Goal: Information Seeking & Learning: Obtain resource

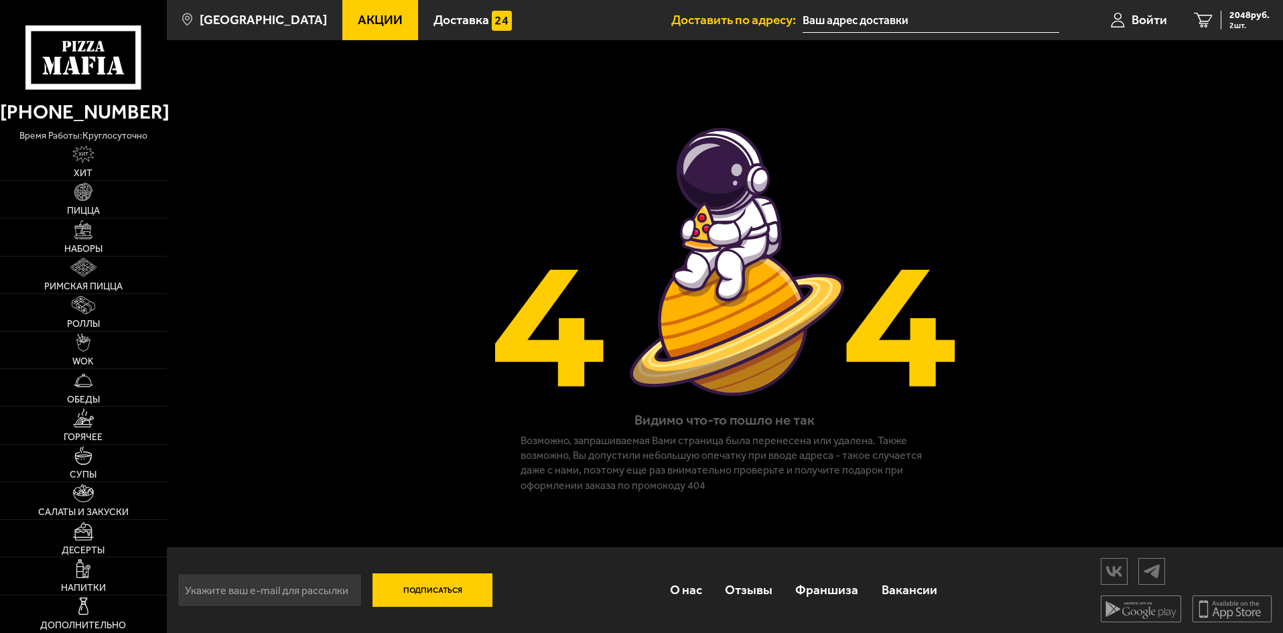
click at [350, 8] on link "Акции" at bounding box center [380, 20] width 76 height 40
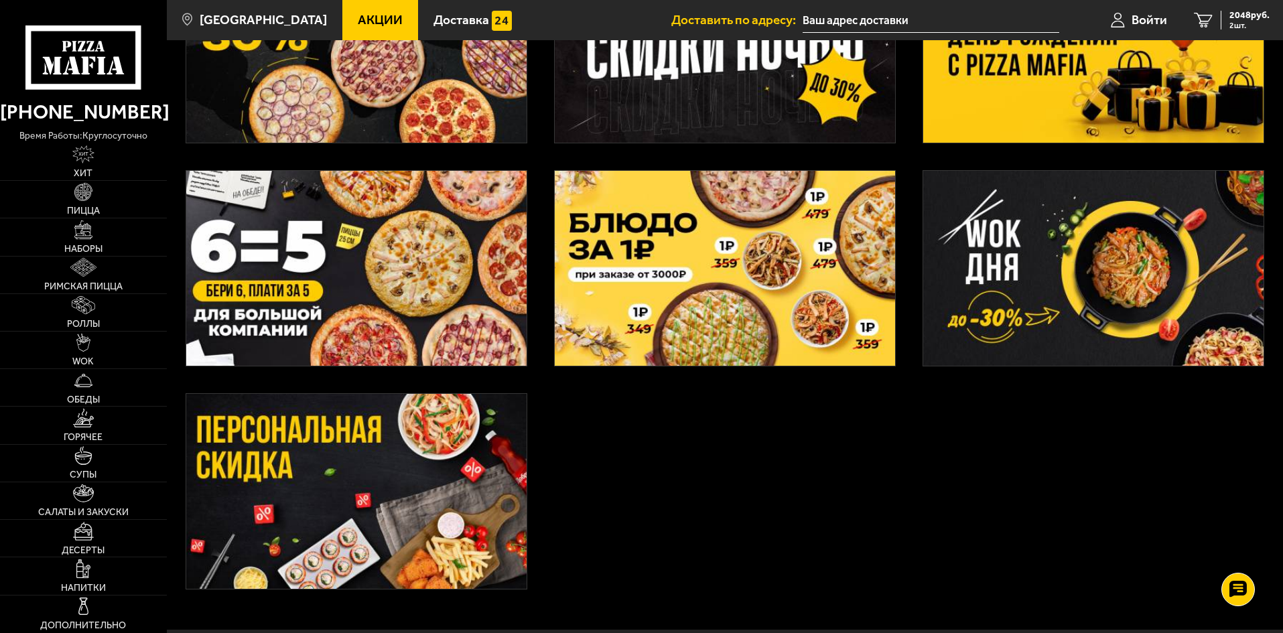
click at [488, 251] on img at bounding box center [356, 268] width 340 height 195
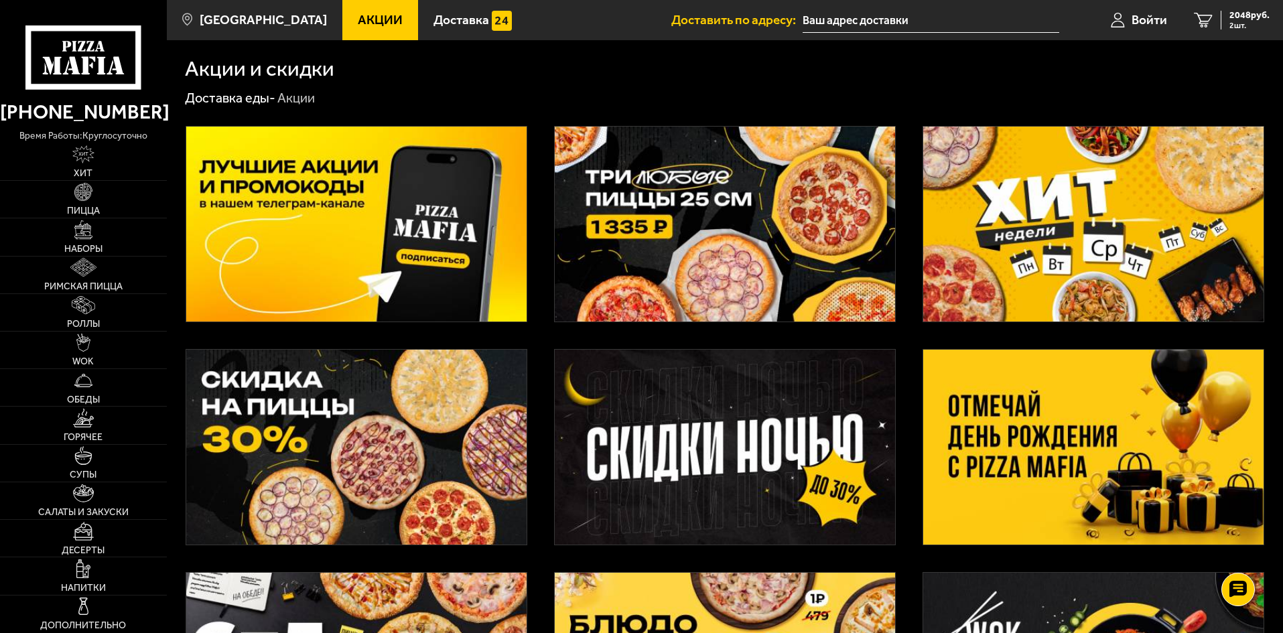
scroll to position [402, 0]
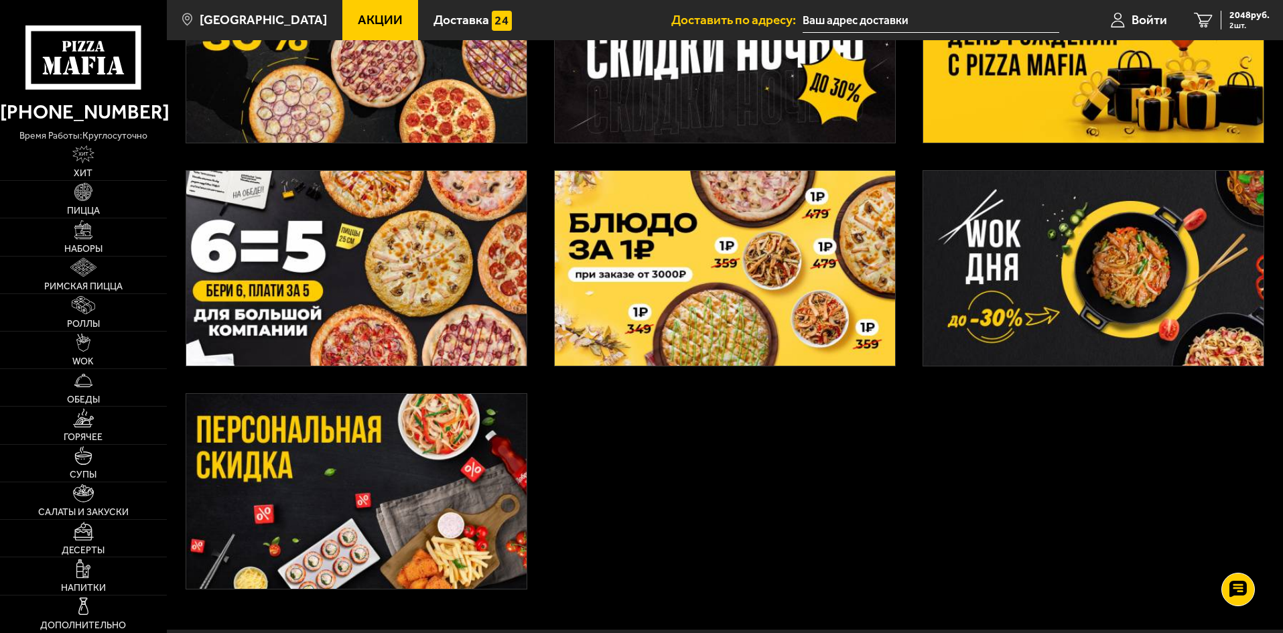
click at [407, 297] on img at bounding box center [356, 268] width 340 height 195
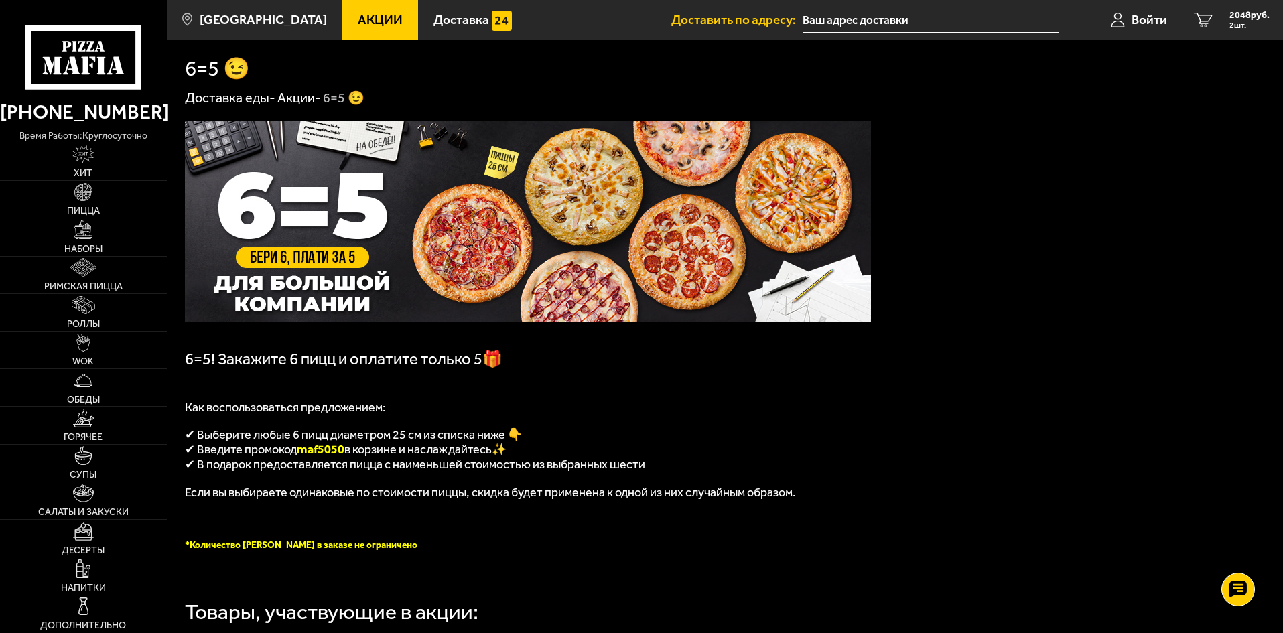
click at [331, 457] on span "maf5050" at bounding box center [321, 449] width 48 height 15
copy span "maf5050"
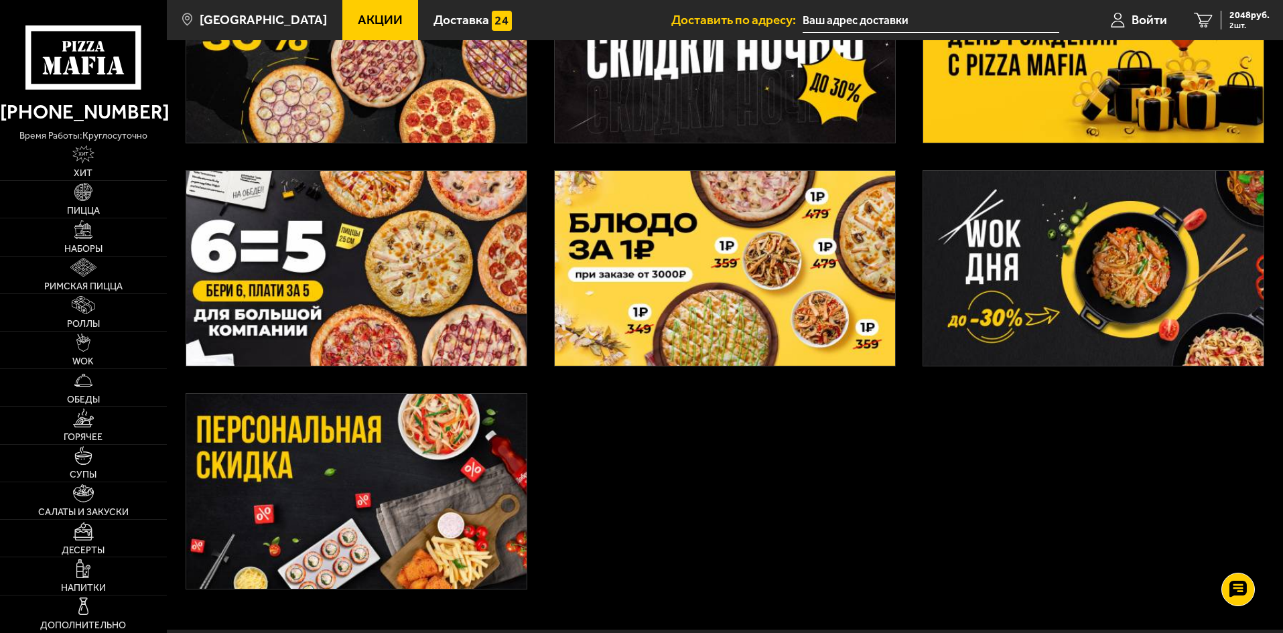
click at [627, 261] on img at bounding box center [725, 268] width 340 height 195
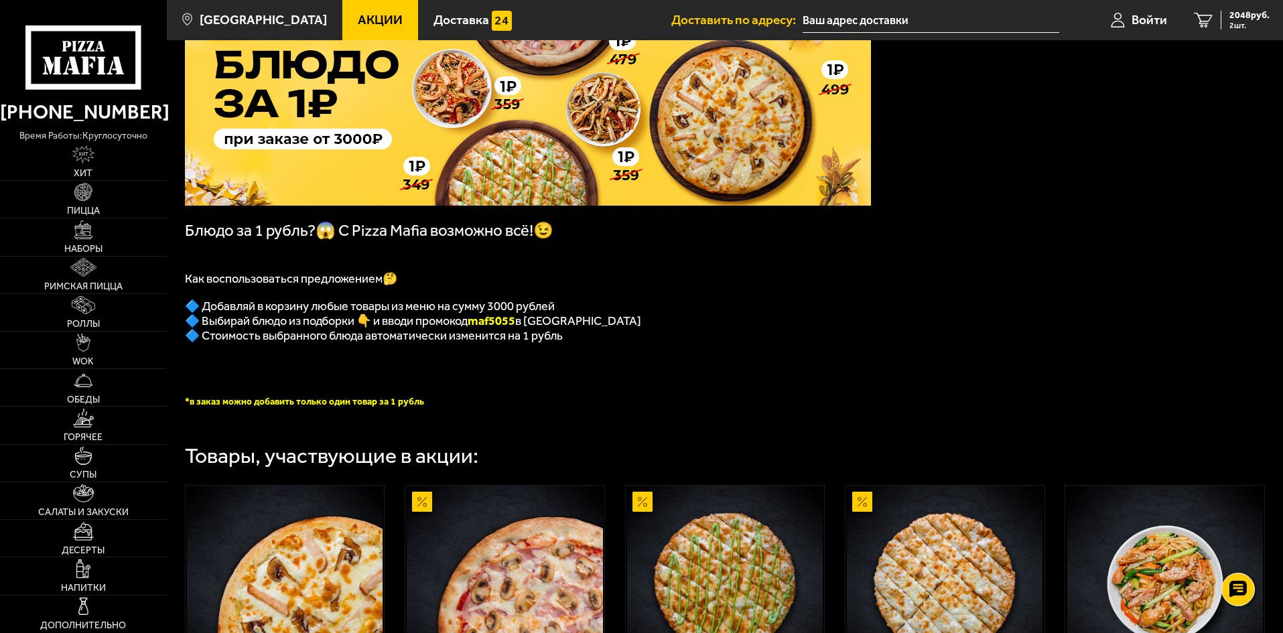
scroll to position [134, 0]
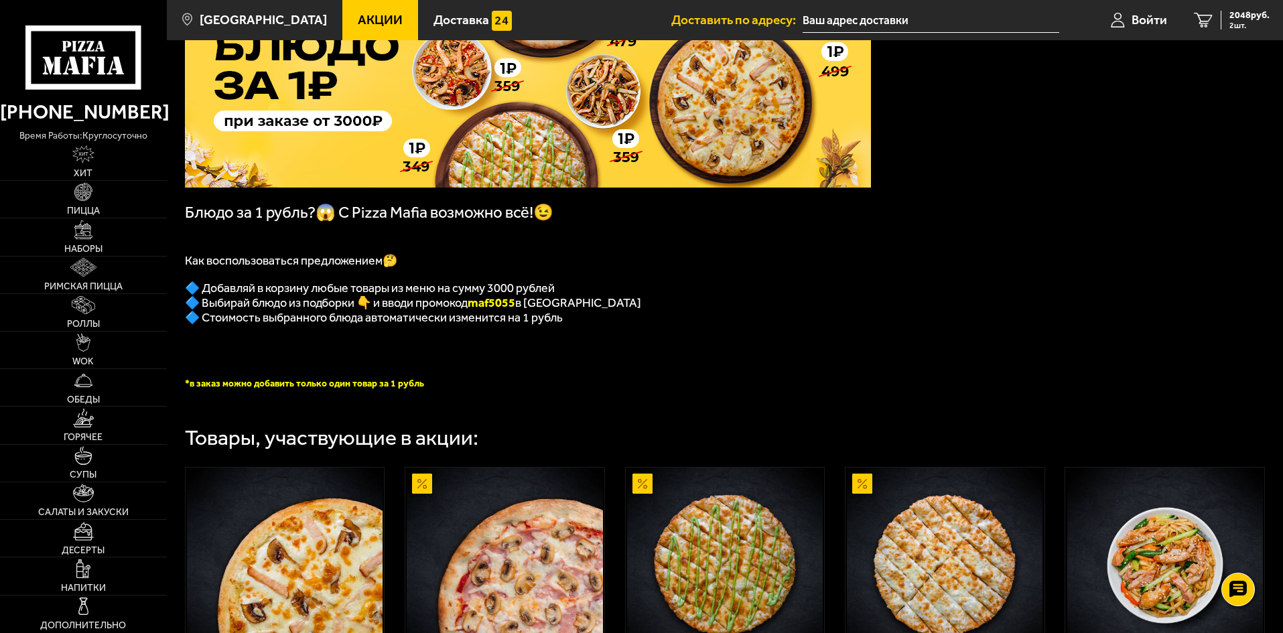
click at [503, 308] on b "maf5055" at bounding box center [492, 303] width 48 height 15
click at [503, 309] on b "maf5055" at bounding box center [492, 303] width 48 height 15
copy b "maf5055"
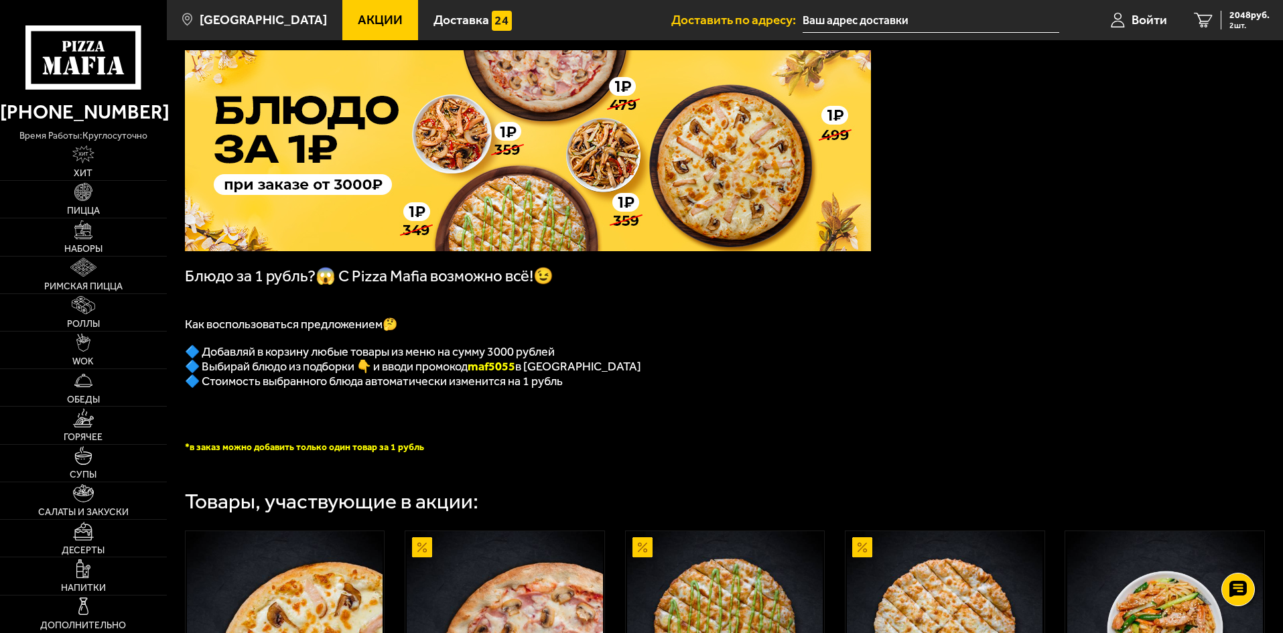
scroll to position [0, 0]
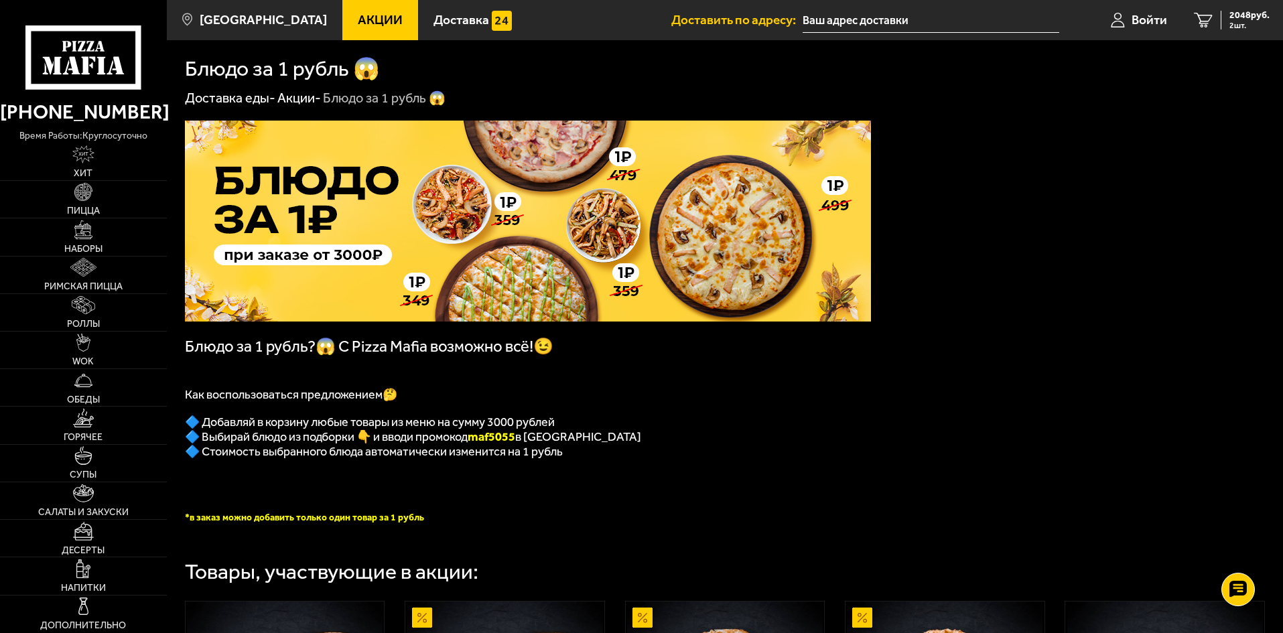
scroll to position [402, 0]
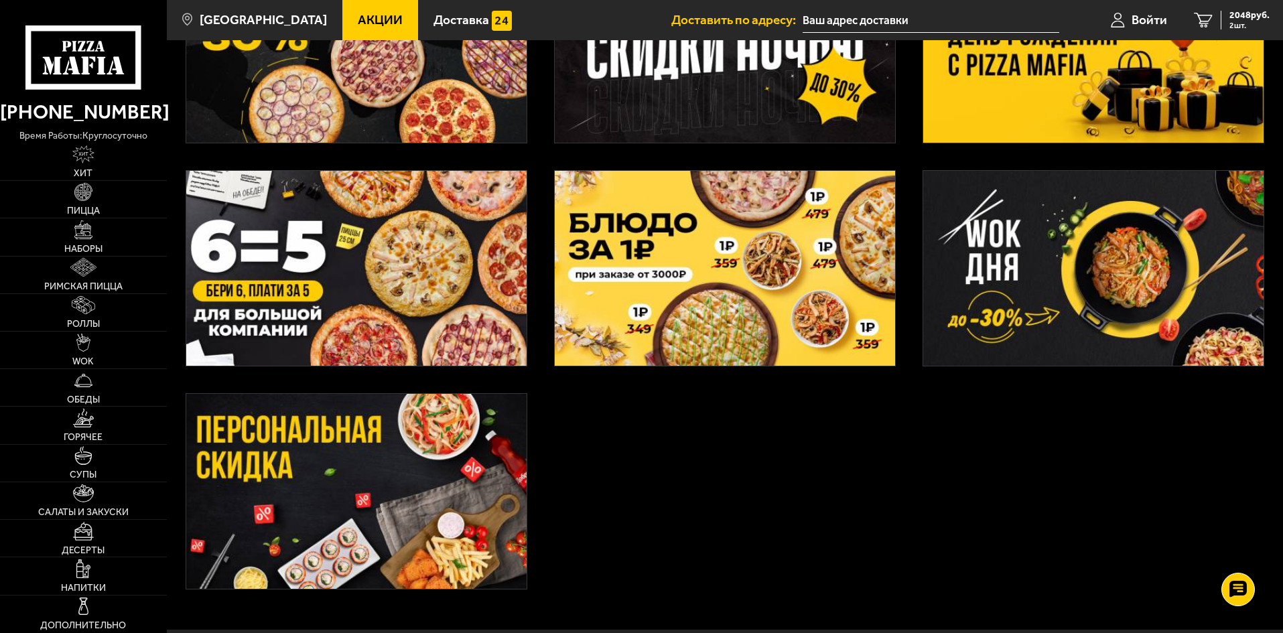
click at [401, 465] on img at bounding box center [356, 491] width 340 height 195
click at [1153, 258] on img at bounding box center [1093, 268] width 340 height 195
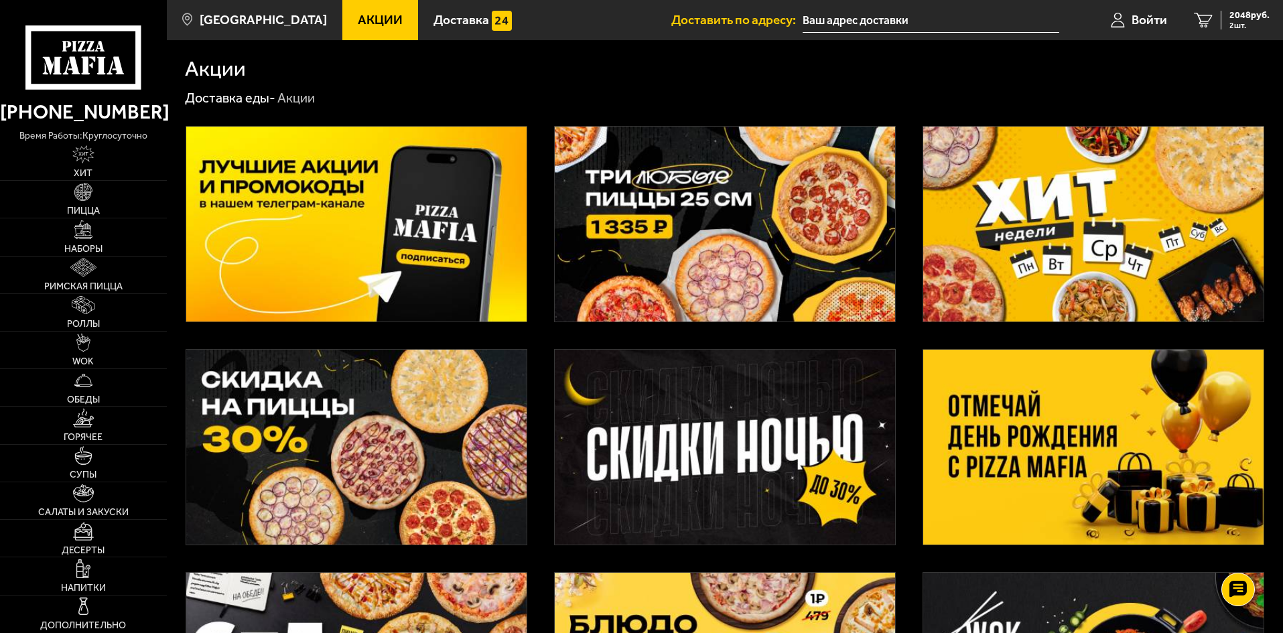
scroll to position [402, 0]
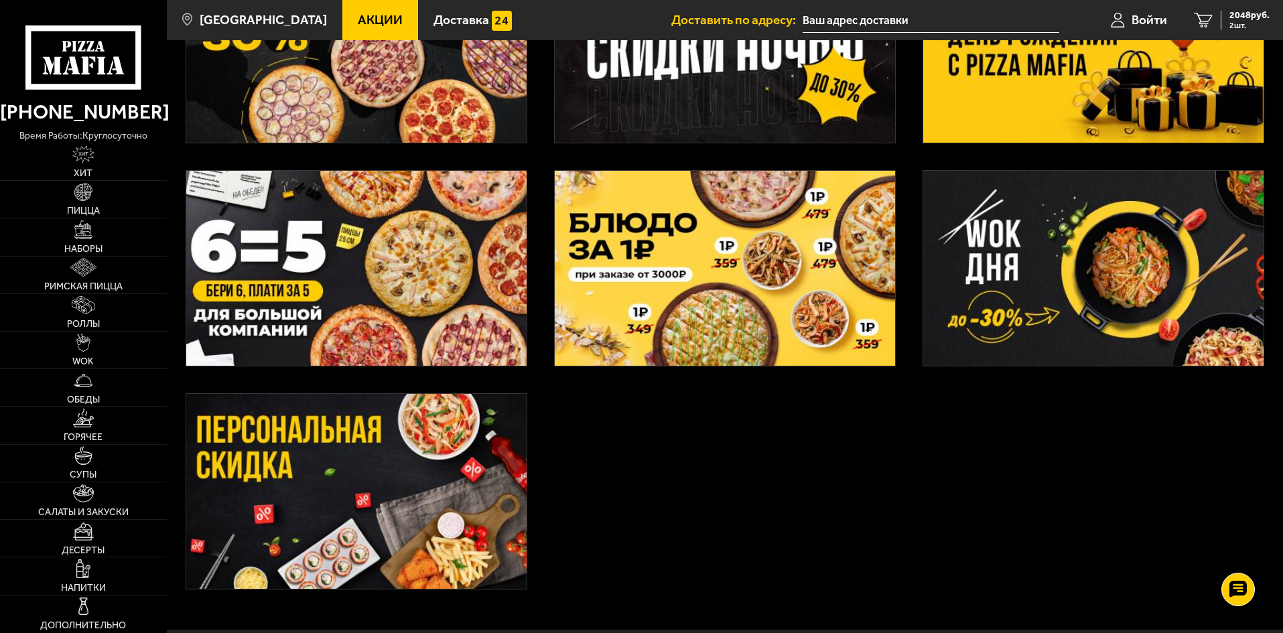
click at [630, 241] on img at bounding box center [725, 268] width 340 height 195
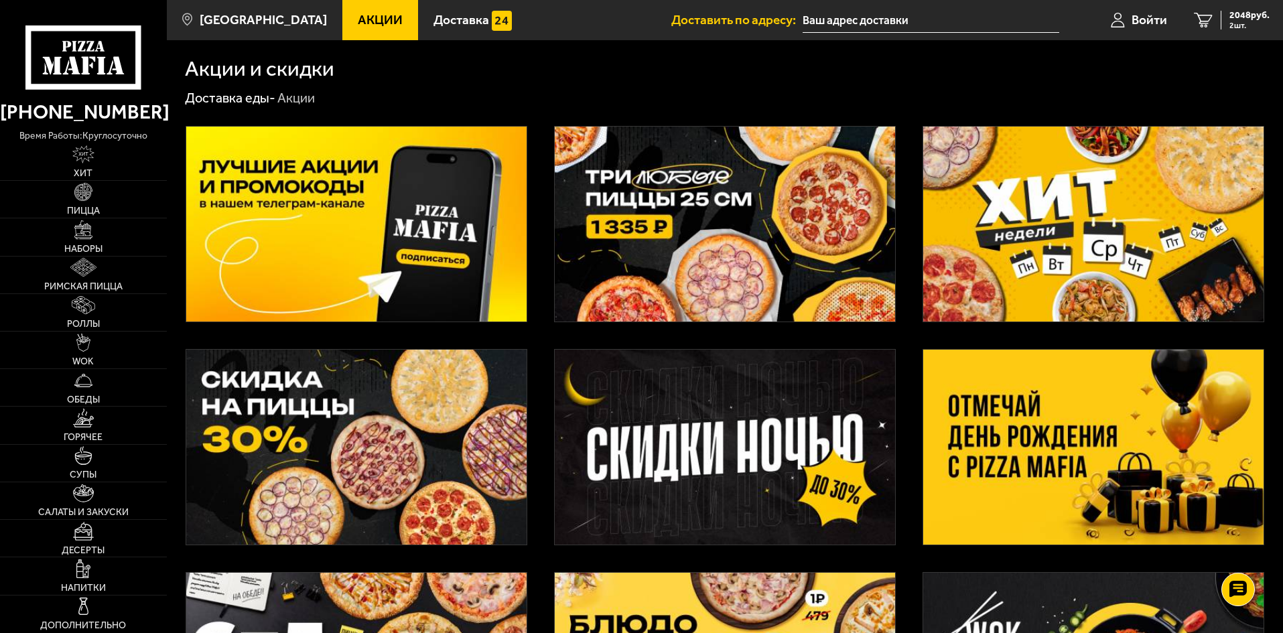
click at [600, 228] on img at bounding box center [725, 224] width 340 height 195
click at [1155, 293] on img at bounding box center [1093, 224] width 340 height 195
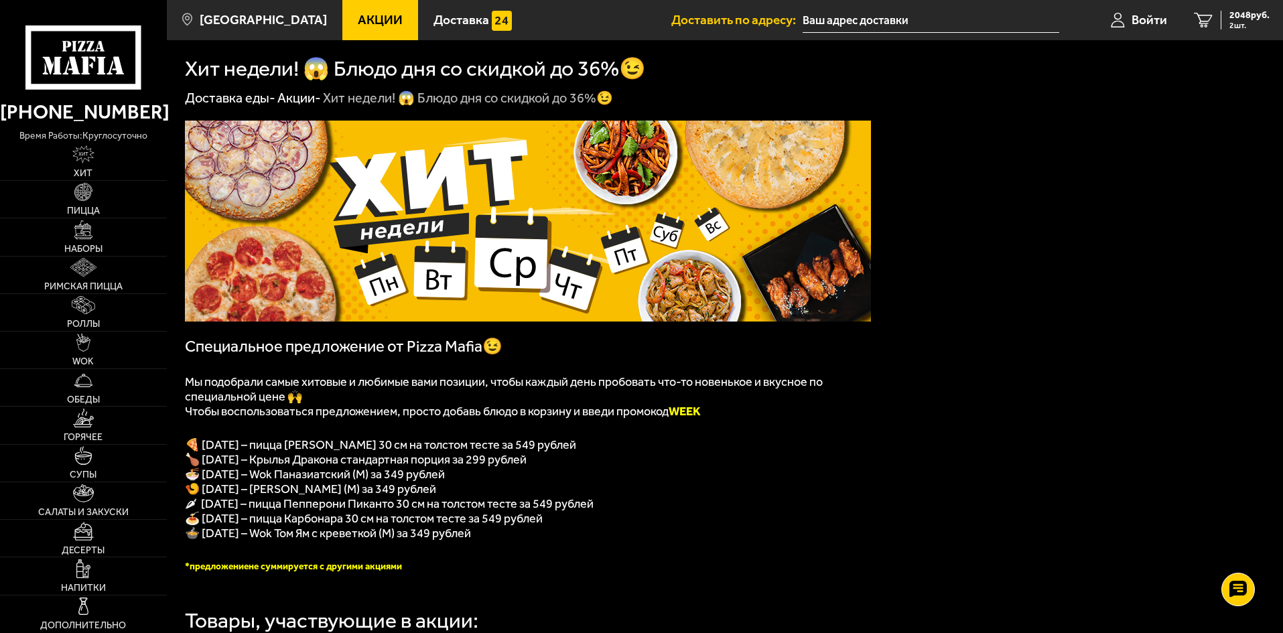
click at [701, 417] on b "WEEK" at bounding box center [685, 411] width 32 height 15
copy b "WEEK"
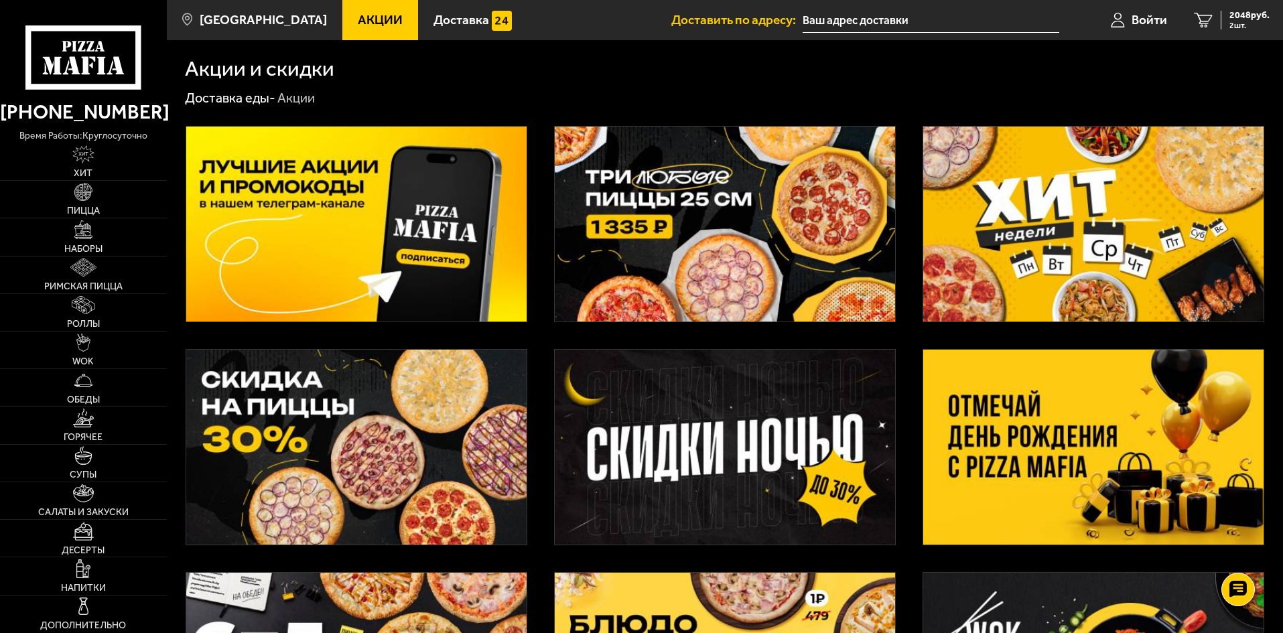
click at [358, 477] on img at bounding box center [356, 447] width 340 height 195
click at [657, 444] on img at bounding box center [725, 447] width 340 height 195
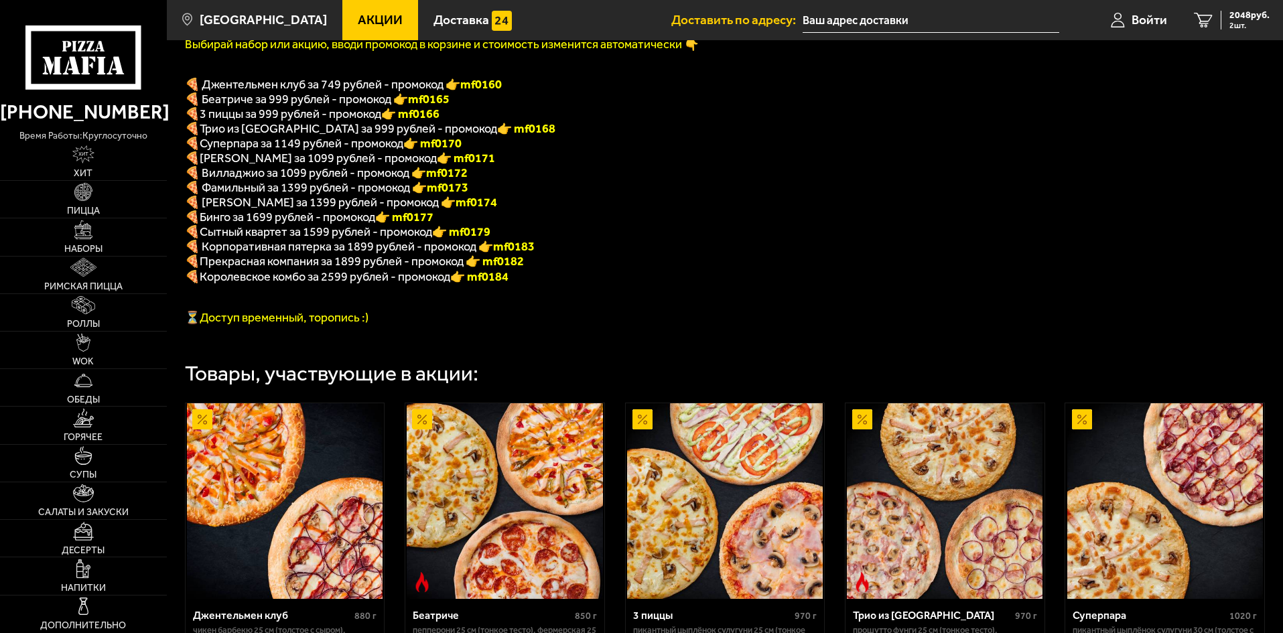
scroll to position [335, 0]
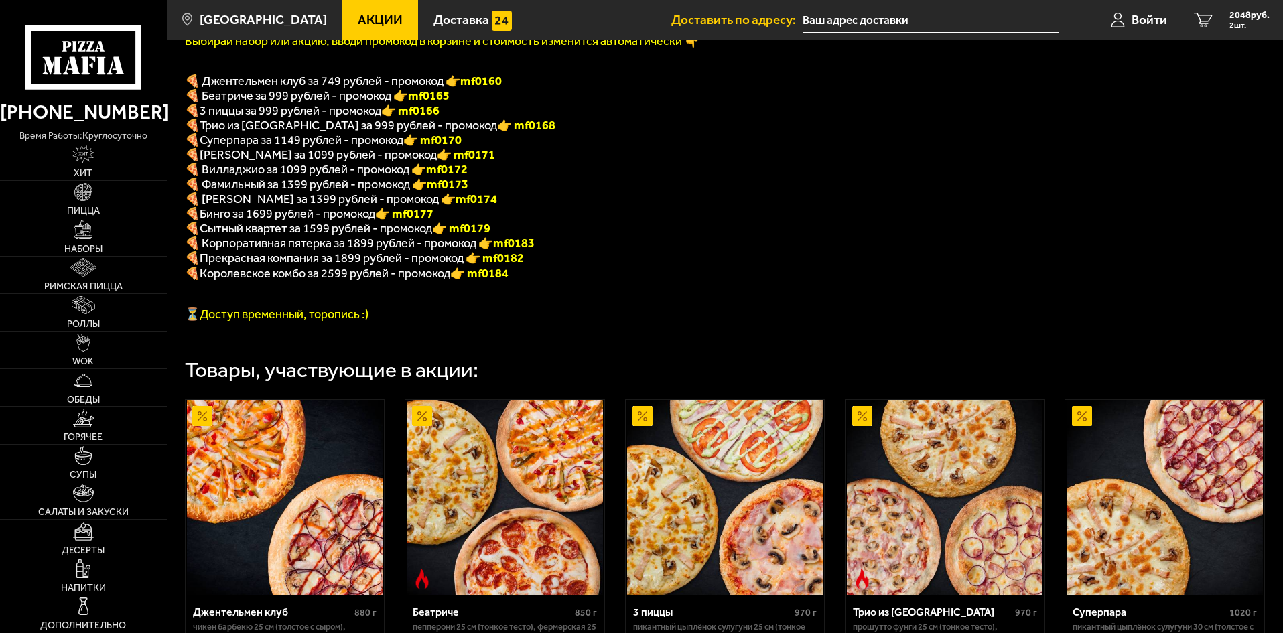
click at [483, 281] on font "👉 mf0184" at bounding box center [479, 273] width 58 height 15
copy font "f0184"
click at [499, 251] on span "🍕 Корпоративная пятерка за 1899 рублей - промокод 👉 mf0183" at bounding box center [360, 243] width 350 height 15
click at [503, 265] on font "👉 mf0182" at bounding box center [495, 258] width 58 height 15
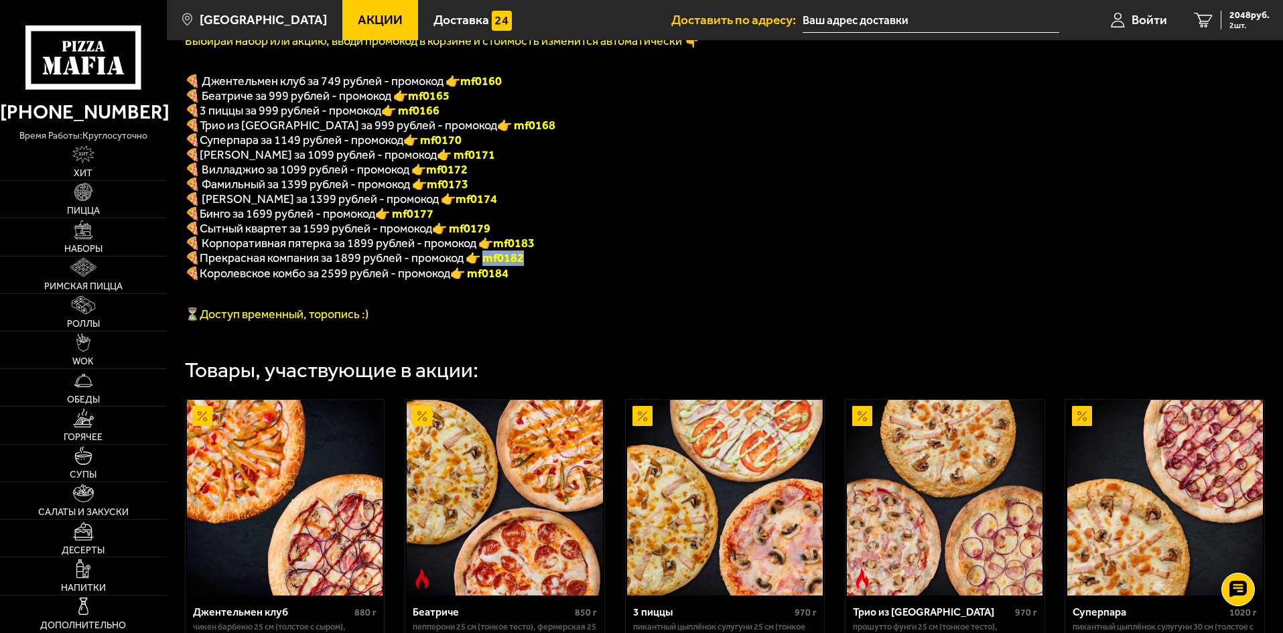
click at [503, 265] on font "👉 mf0182" at bounding box center [495, 258] width 58 height 15
copy font "f0182"
click at [513, 263] on font "👉 mf0182" at bounding box center [495, 258] width 58 height 15
click at [511, 251] on b "mf0183" at bounding box center [514, 243] width 42 height 15
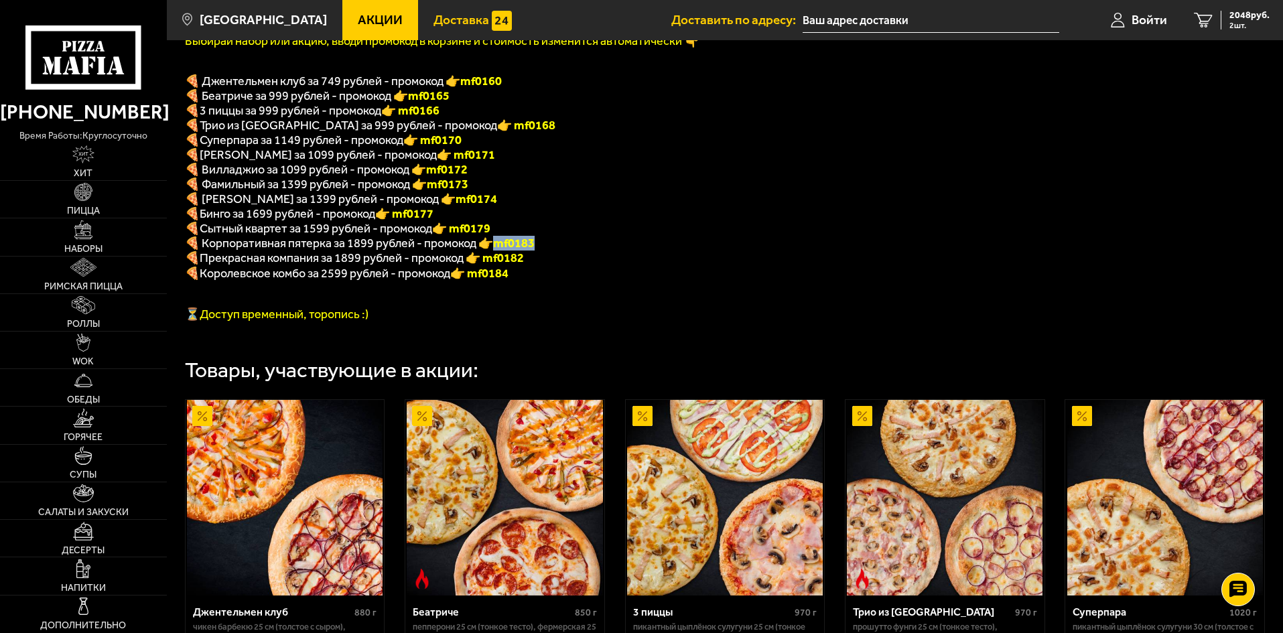
copy b "mf0183"
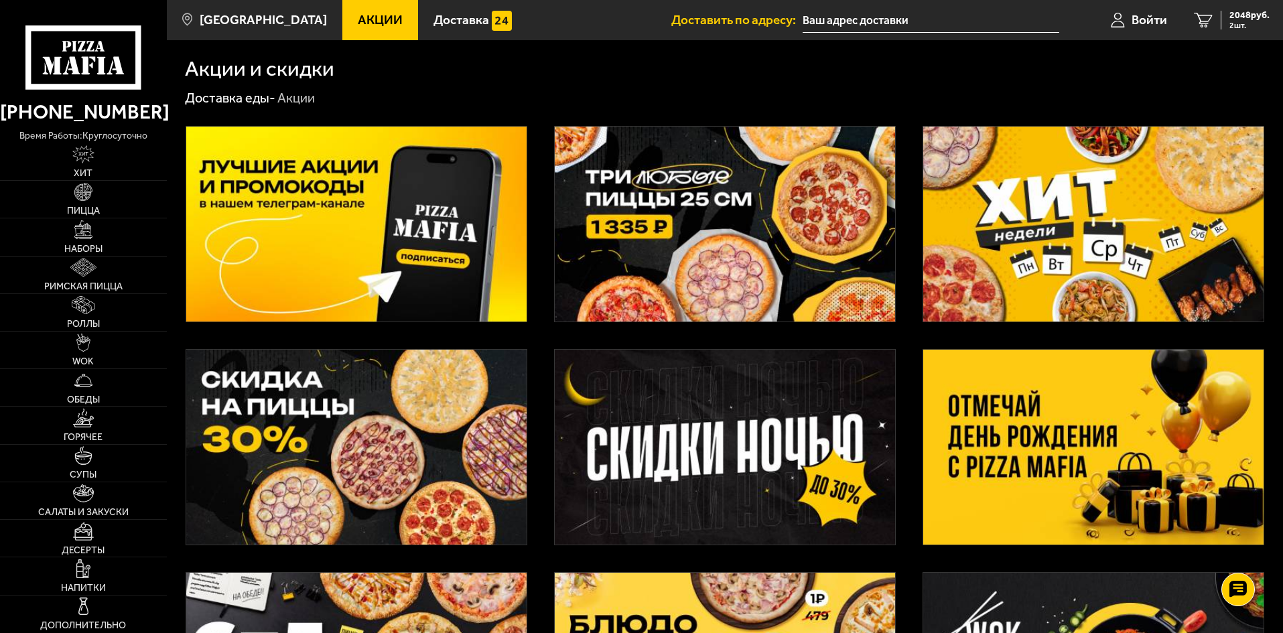
click at [765, 413] on img at bounding box center [725, 447] width 340 height 195
click at [1142, 389] on img at bounding box center [1093, 447] width 340 height 195
click at [1029, 232] on img at bounding box center [1093, 224] width 340 height 195
click at [67, 42] on icon at bounding box center [82, 57] width 115 height 64
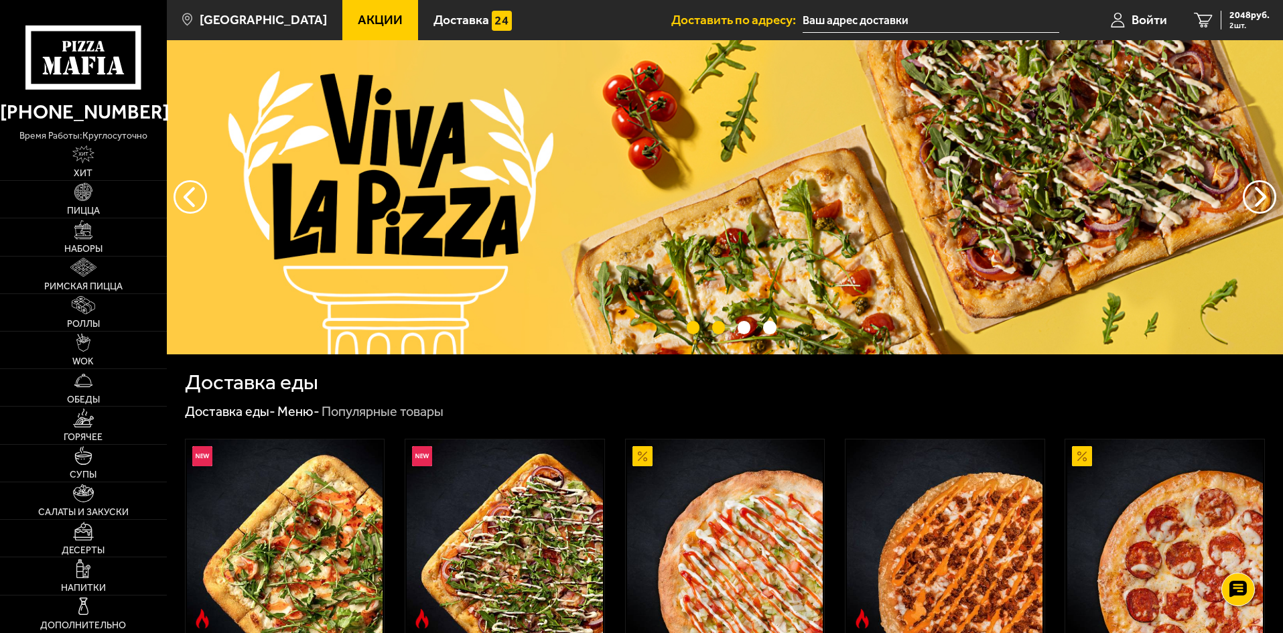
click at [713, 326] on button "точки переключения" at bounding box center [718, 327] width 13 height 13
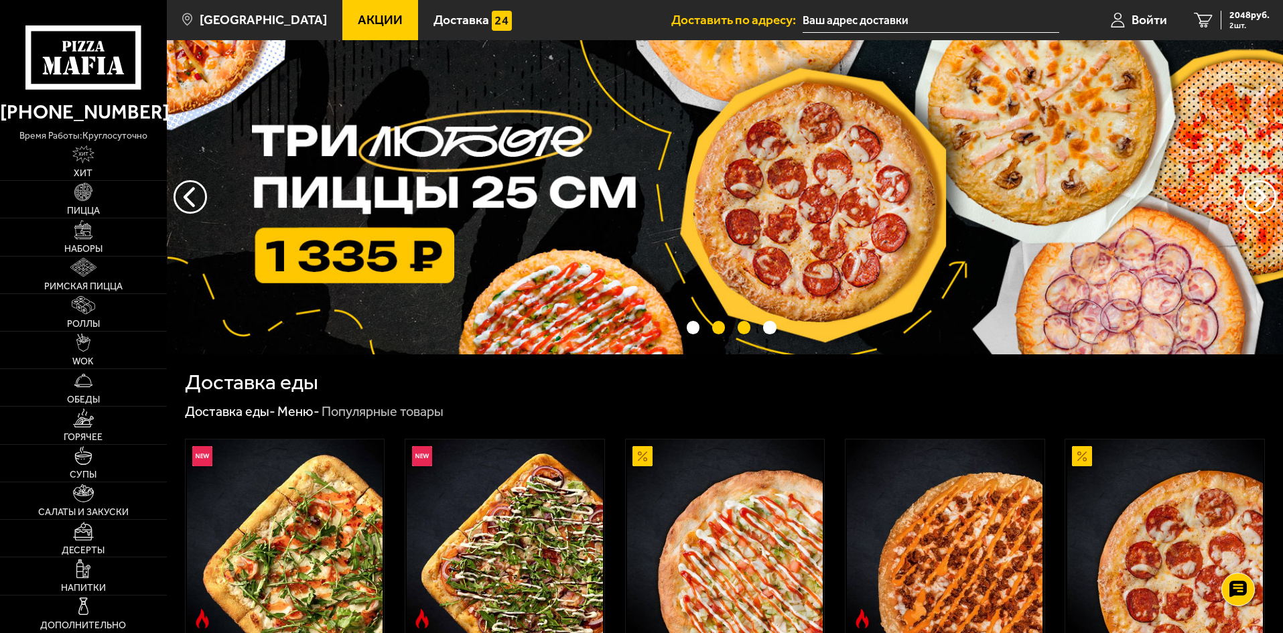
click at [746, 328] on button "точки переключения" at bounding box center [744, 327] width 13 height 13
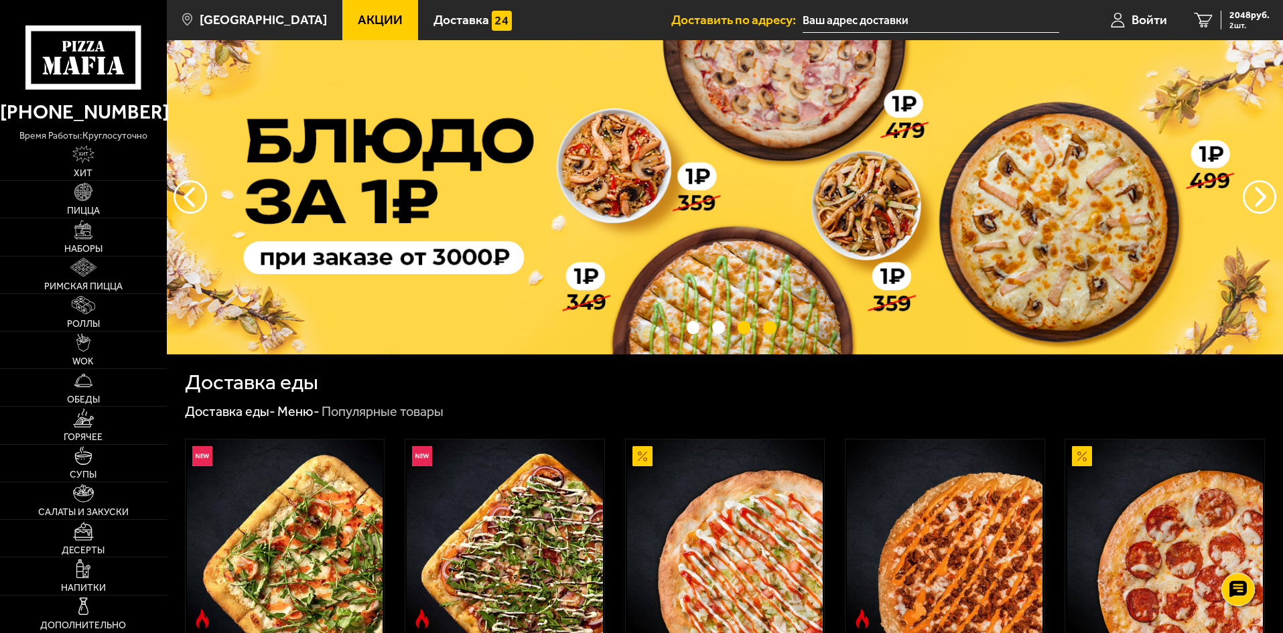
click at [769, 328] on button "точки переключения" at bounding box center [769, 327] width 13 height 13
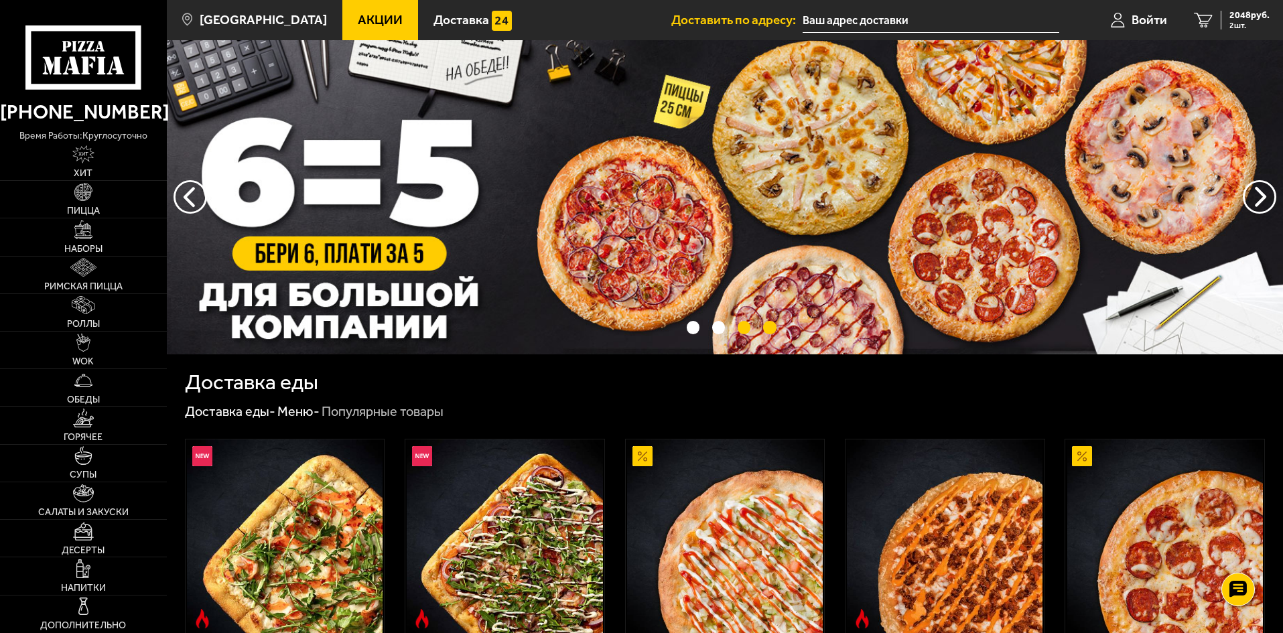
click at [746, 328] on button "точки переключения" at bounding box center [744, 327] width 13 height 13
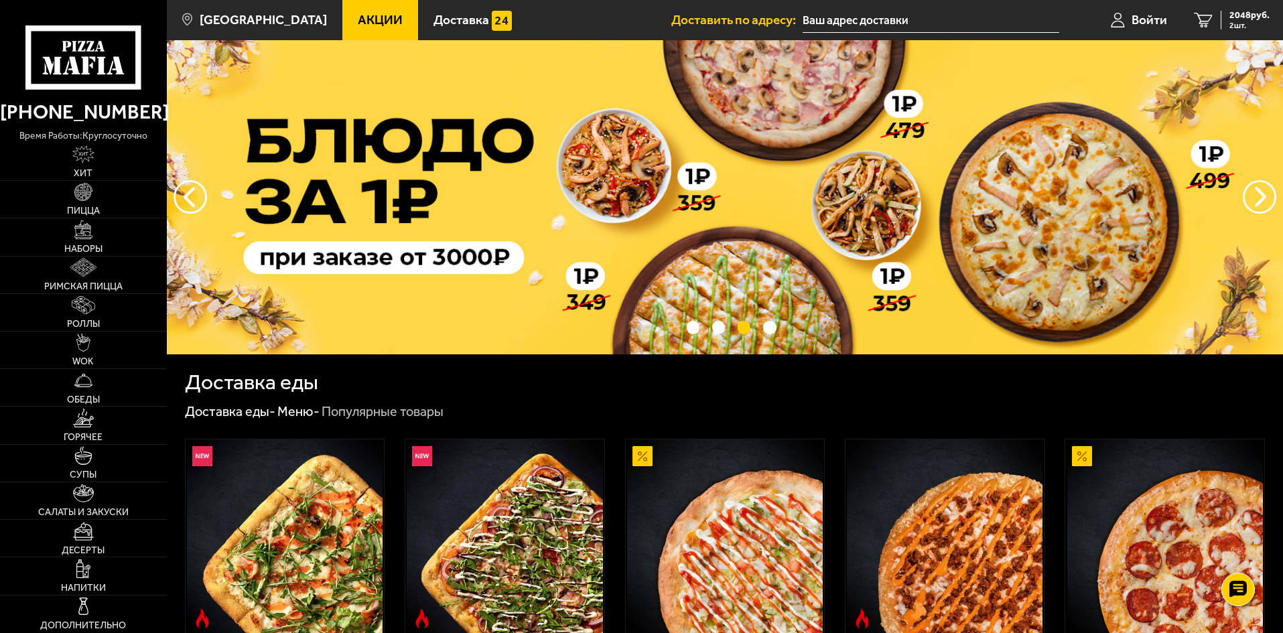
click at [486, 116] on img at bounding box center [725, 197] width 1116 height 314
